Goal: Ask a question

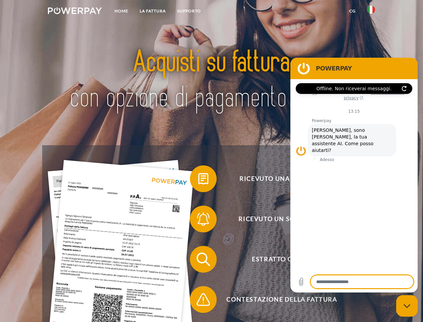
click at [75, 12] on img at bounding box center [75, 10] width 54 height 7
click at [371, 12] on img at bounding box center [371, 10] width 8 height 8
click at [352, 11] on link "CG" at bounding box center [353, 11] width 18 height 12
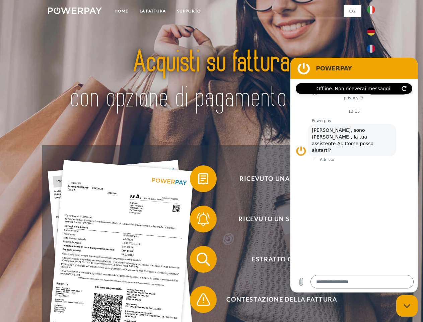
click at [198, 180] on span at bounding box center [194, 179] width 34 height 34
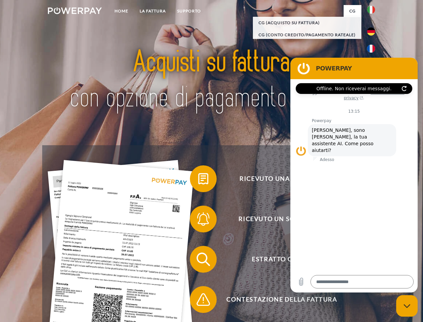
click at [198, 220] on span at bounding box center [194, 219] width 34 height 34
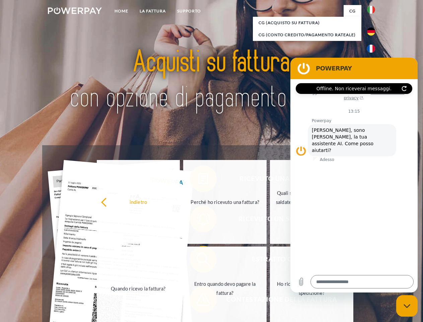
click at [198, 260] on link "Entro quando devo pagare la fattura?" at bounding box center [224, 288] width 83 height 84
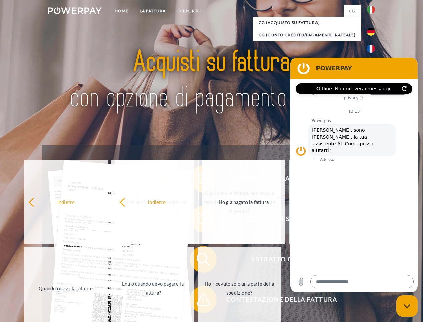
click at [198, 301] on span at bounding box center [194, 299] width 34 height 34
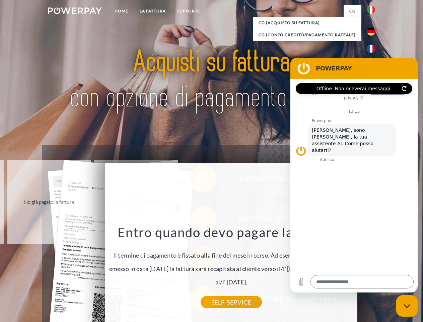
click at [407, 306] on icon "Chiudi la finestra di messaggistica" at bounding box center [407, 306] width 7 height 4
type textarea "*"
